Goal: Information Seeking & Learning: Learn about a topic

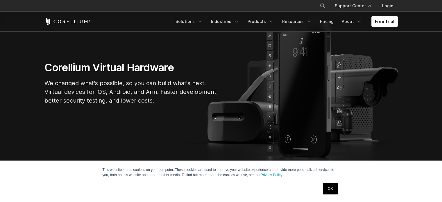
scroll to position [29, 0]
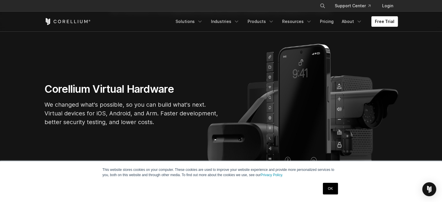
click at [380, 19] on link "Free Trial" at bounding box center [384, 21] width 26 height 10
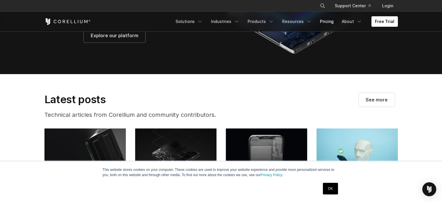
scroll to position [1016, 0]
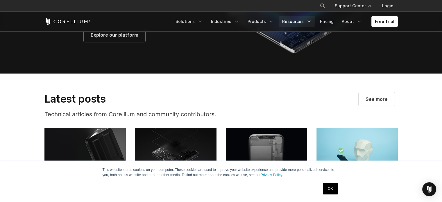
click at [295, 22] on link "Resources" at bounding box center [297, 21] width 37 height 10
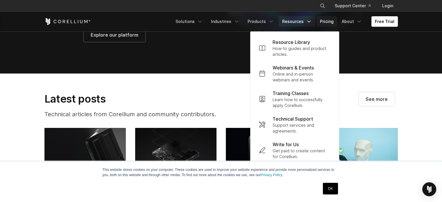
click at [324, 23] on link "Pricing" at bounding box center [326, 21] width 21 height 10
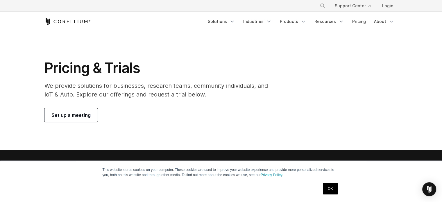
drag, startPoint x: 72, startPoint y: 105, endPoint x: 71, endPoint y: 112, distance: 7.4
click at [72, 107] on div "Pricing & Trials We provide solutions for businesses, research teams, community…" at bounding box center [160, 90] width 243 height 63
click at [71, 112] on span "Set up a meeting" at bounding box center [70, 115] width 39 height 7
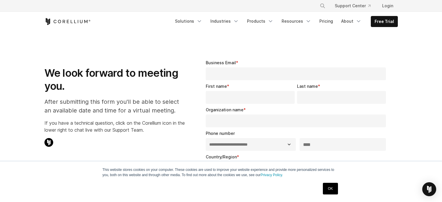
select select "**"
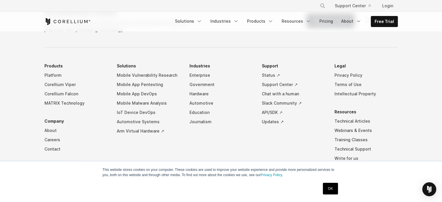
scroll to position [394, 0]
click at [187, 23] on link "Solutions" at bounding box center [188, 21] width 34 height 10
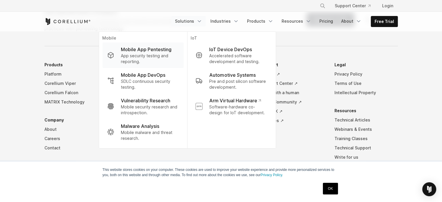
click at [157, 55] on p "App security testing and reporting." at bounding box center [150, 59] width 58 height 12
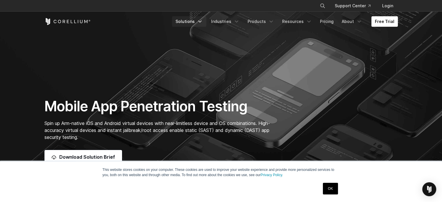
click at [194, 24] on link "Solutions" at bounding box center [189, 21] width 34 height 10
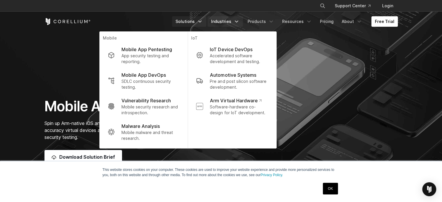
click at [225, 26] on link "Industries" at bounding box center [224, 21] width 35 height 10
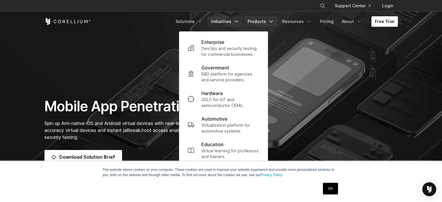
click at [271, 20] on icon "Navigation Menu" at bounding box center [271, 22] width 6 height 6
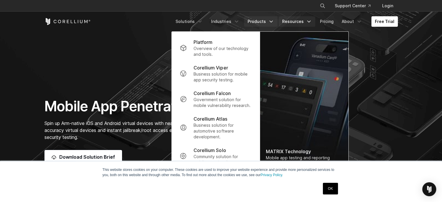
drag, startPoint x: 295, startPoint y: 21, endPoint x: 295, endPoint y: 25, distance: 4.1
click at [295, 21] on link "Resources" at bounding box center [297, 21] width 37 height 10
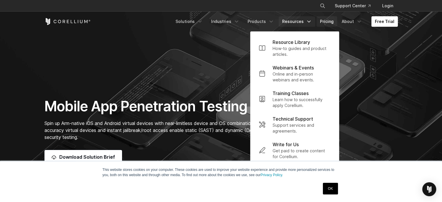
click at [330, 24] on link "Pricing" at bounding box center [326, 21] width 21 height 10
